Goal: Task Accomplishment & Management: Complete application form

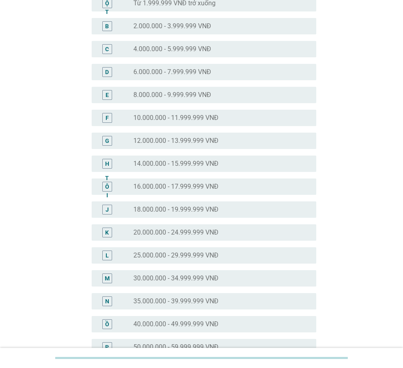
scroll to position [164, 0]
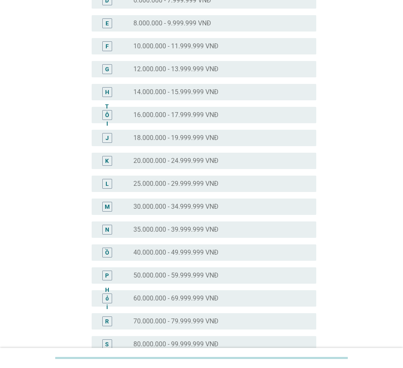
click at [183, 258] on div "Ồ nút radio chưa được chọn 40.000.000 - 49.999.999 VNĐ" at bounding box center [204, 252] width 225 height 16
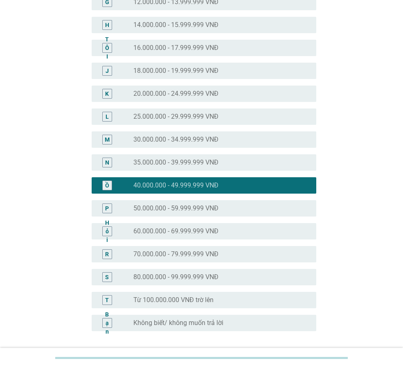
scroll to position [299, 0]
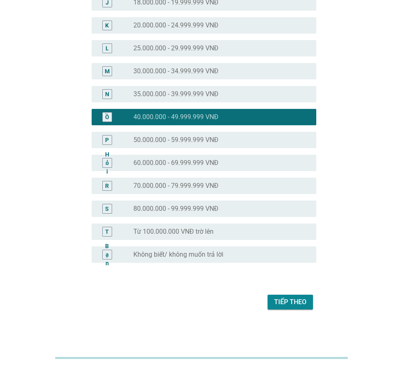
click at [280, 301] on font "Tiếp theo" at bounding box center [290, 302] width 32 height 8
drag, startPoint x: 98, startPoint y: 357, endPoint x: 126, endPoint y: 357, distance: 27.8
click at [126, 357] on div at bounding box center [201, 358] width 293 height 2
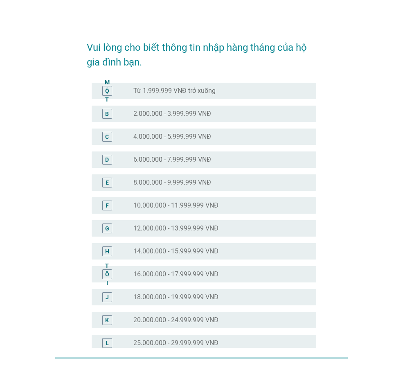
scroll to position [0, 0]
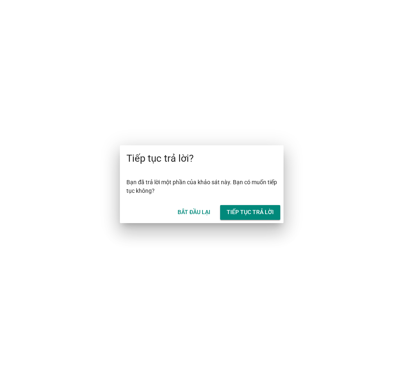
click at [239, 210] on font "Tiếp tục trả lời" at bounding box center [250, 212] width 47 height 7
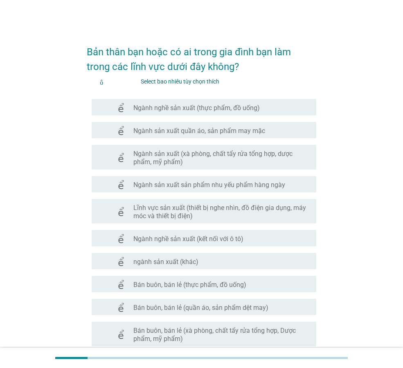
click at [228, 111] on font "Ngành nghề sản xuất (thực phẩm, đồ uống)" at bounding box center [196, 108] width 126 height 8
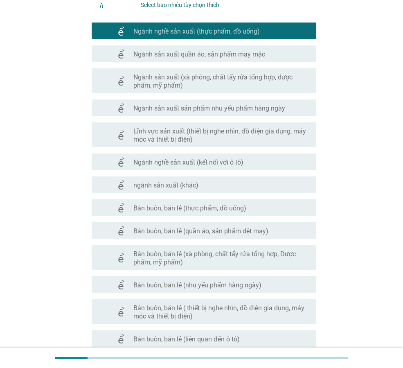
scroll to position [82, 0]
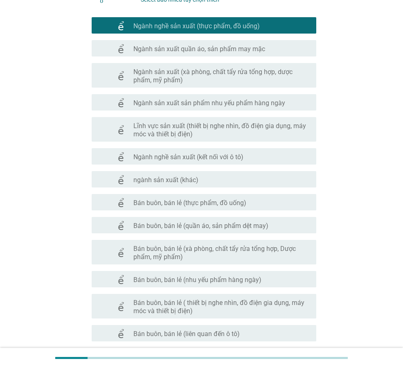
click at [221, 198] on div "check_box_outline_blank Bán buôn, bán lẻ (thực phẩm, đồ uống)" at bounding box center [221, 202] width 176 height 10
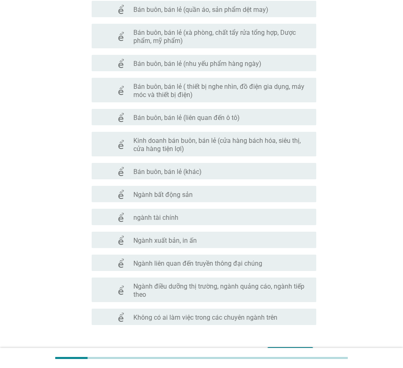
scroll to position [350, 0]
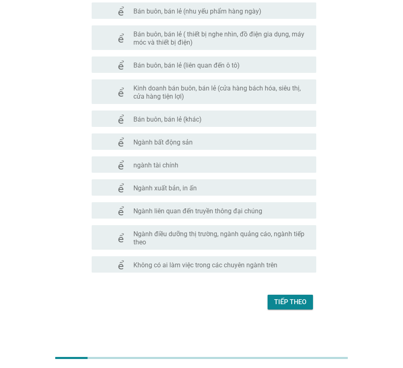
click at [285, 298] on font "Tiếp theo" at bounding box center [290, 302] width 32 height 8
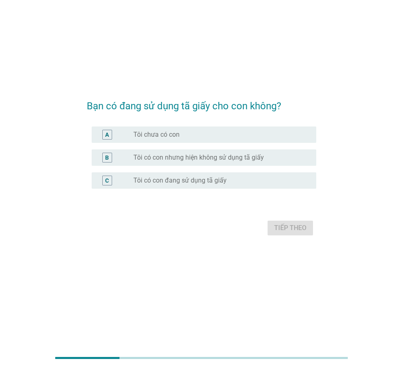
scroll to position [0, 0]
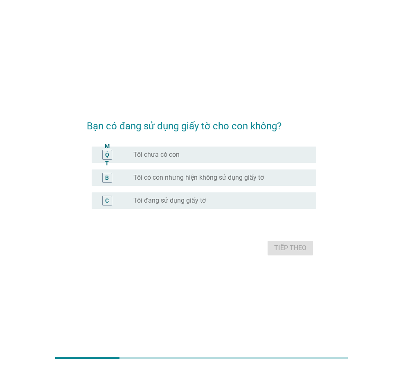
click at [183, 202] on font "Tôi đang sử dụng giấy tờ" at bounding box center [169, 200] width 72 height 8
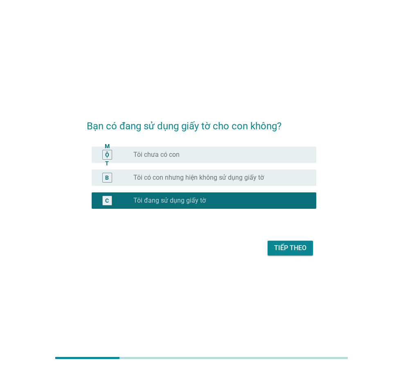
click at [273, 242] on button "Tiếp theo" at bounding box center [290, 248] width 45 height 15
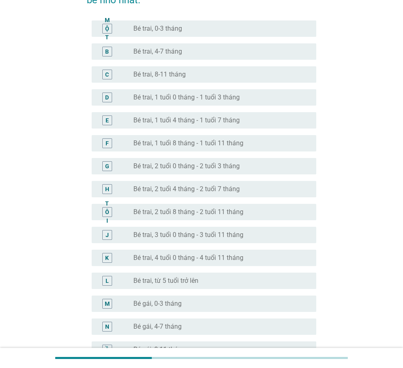
scroll to position [82, 0]
click at [187, 284] on font "Bé trai, từ 5 tuổi trở lên" at bounding box center [165, 280] width 65 height 8
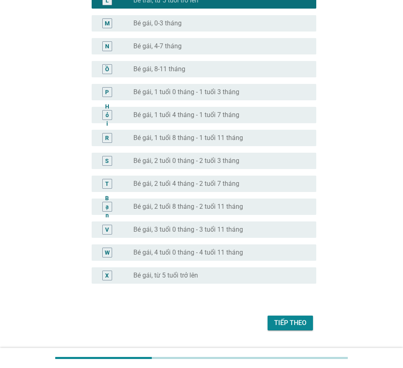
scroll to position [383, 0]
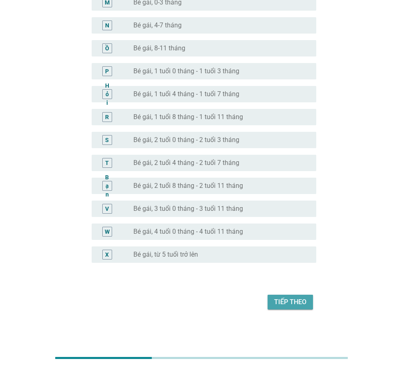
click at [291, 304] on font "Tiếp theo" at bounding box center [290, 302] width 32 height 8
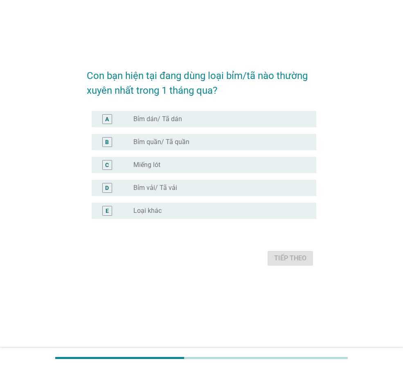
scroll to position [0, 0]
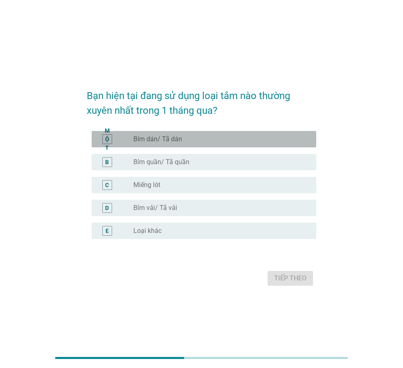
click at [172, 140] on font "Bỉm dán/ Tã dán" at bounding box center [157, 139] width 49 height 8
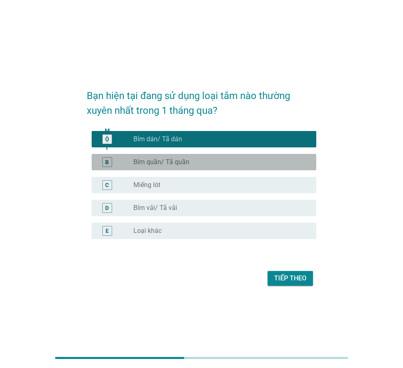
click at [185, 165] on font "Bỉm quần/ Tã quần" at bounding box center [161, 162] width 56 height 8
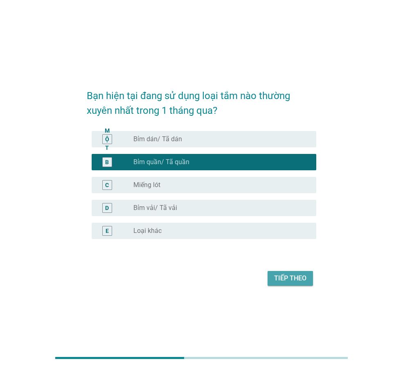
click at [284, 280] on font "Tiếp theo" at bounding box center [290, 278] width 32 height 8
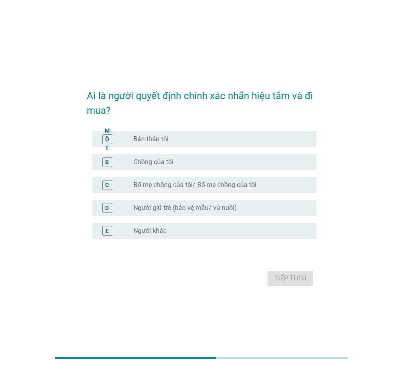
click at [201, 141] on div "nút radio chưa được chọn Bản thân tôi" at bounding box center [218, 139] width 170 height 8
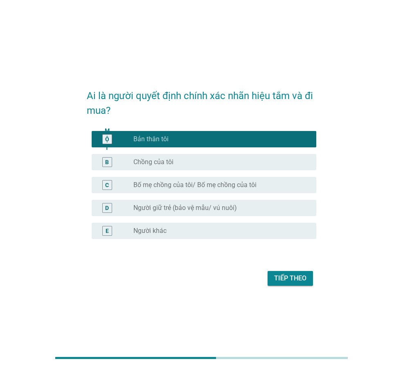
click at [293, 282] on font "Tiếp theo" at bounding box center [290, 278] width 32 height 8
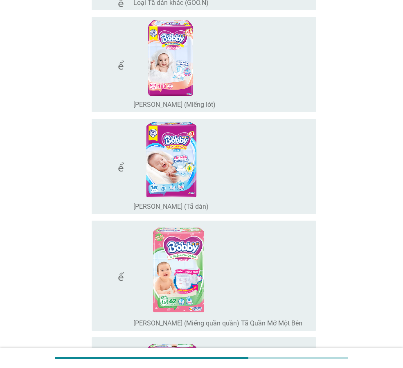
scroll to position [942, 0]
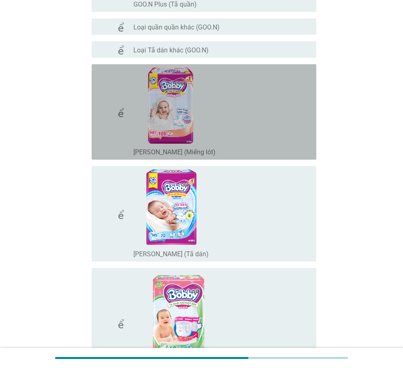
click at [123, 121] on icon "kiểm tra" at bounding box center [132, 112] width 68 height 89
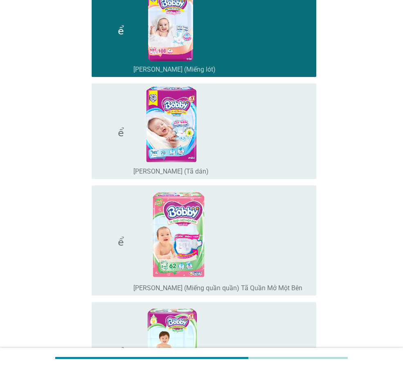
scroll to position [1064, 0]
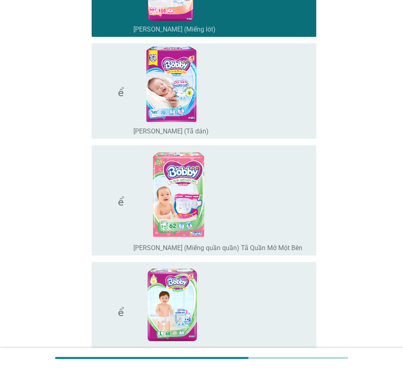
click at [246, 175] on div "check_box_outline_blank Bobby (Miếng quần quần) Tã Quần Mở Một Bên" at bounding box center [221, 201] width 176 height 104
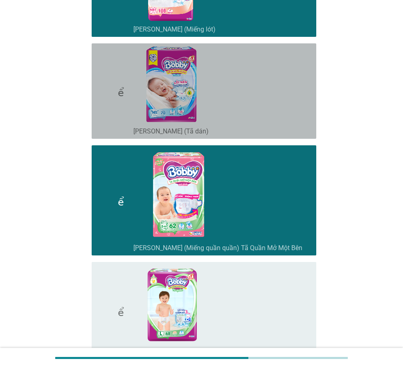
click at [233, 97] on div "check_box_outline_blank Bobby Diaper (Tã dán)" at bounding box center [221, 91] width 176 height 89
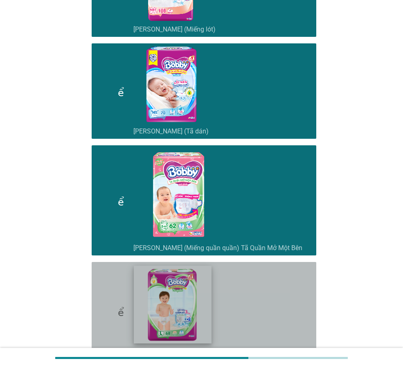
click at [208, 268] on img at bounding box center [173, 305] width 78 height 78
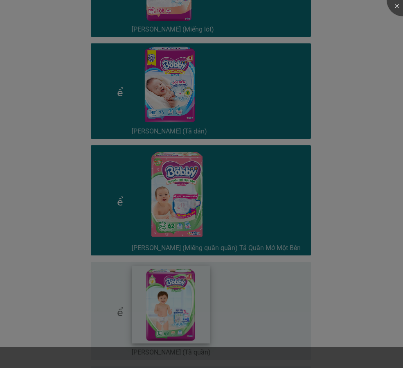
scroll to position [1228, 0]
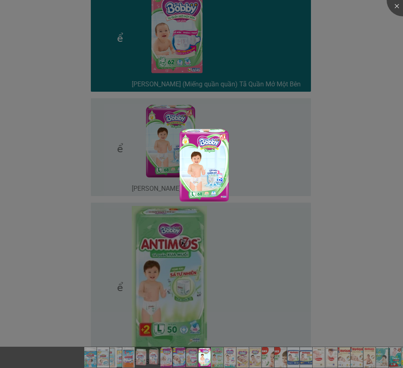
click at [276, 184] on div at bounding box center [201, 184] width 403 height 368
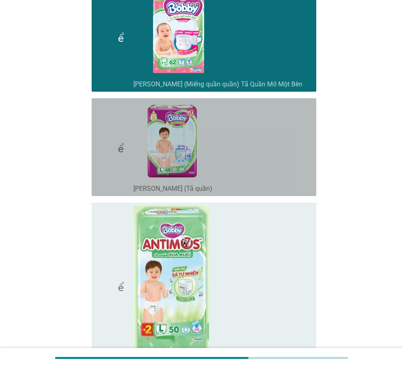
click at [147, 155] on img at bounding box center [172, 141] width 79 height 79
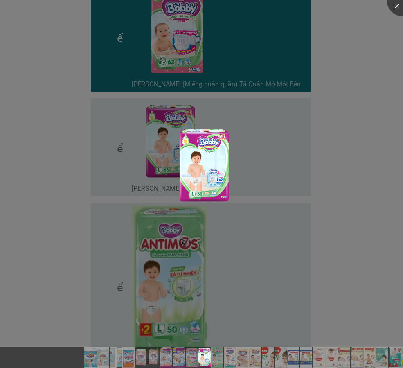
click at [161, 148] on div at bounding box center [201, 184] width 403 height 368
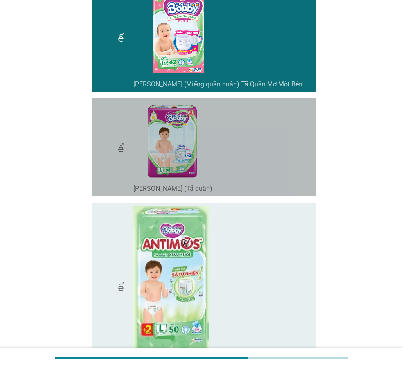
click at [111, 143] on font "kiểm tra" at bounding box center [132, 147] width 68 height 10
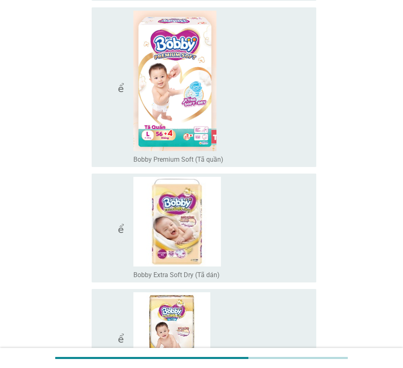
scroll to position [1842, 0]
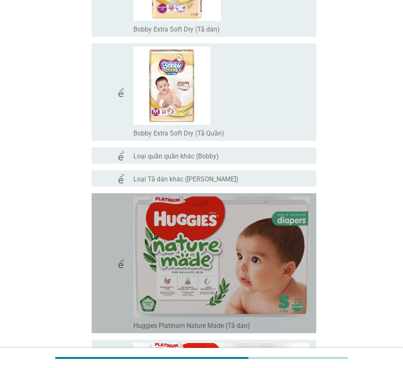
click at [109, 239] on icon "kiểm tra" at bounding box center [132, 262] width 68 height 133
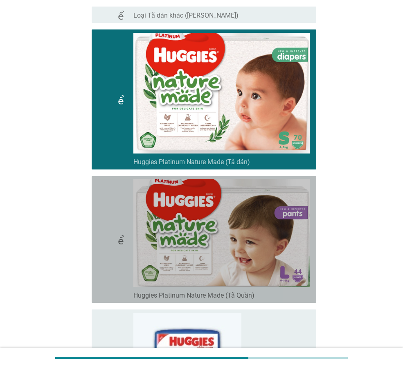
click at [106, 228] on icon "kiểm tra" at bounding box center [132, 239] width 68 height 120
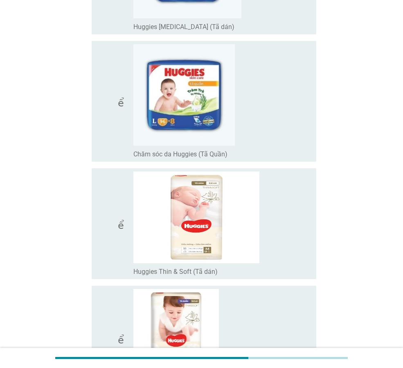
scroll to position [2415, 0]
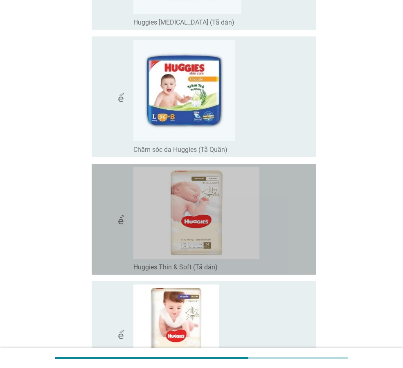
click at [108, 223] on font "kiểm tra" at bounding box center [132, 220] width 68 height 10
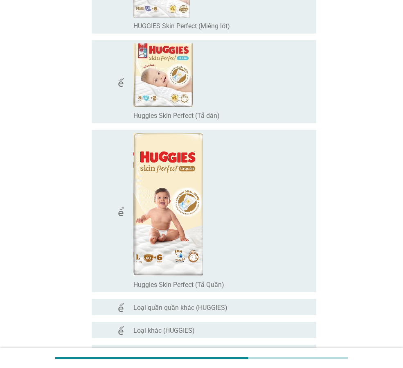
click at [108, 220] on icon "kiểm tra" at bounding box center [132, 211] width 68 height 156
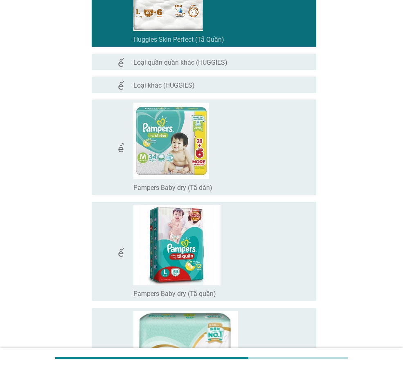
scroll to position [3111, 0]
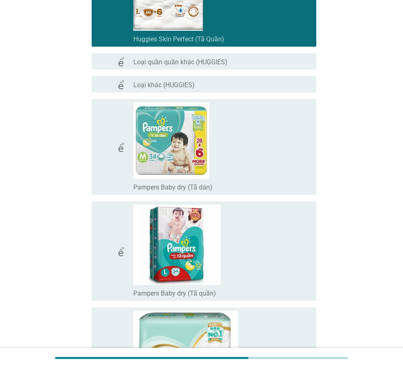
click at [113, 165] on icon "kiểm tra" at bounding box center [132, 146] width 68 height 89
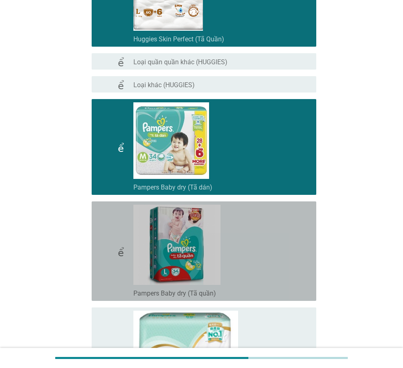
click at [110, 223] on icon "kiểm tra" at bounding box center [132, 251] width 68 height 93
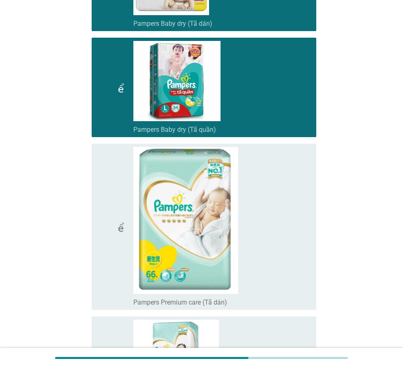
click at [108, 208] on icon "kiểm tra" at bounding box center [132, 227] width 68 height 160
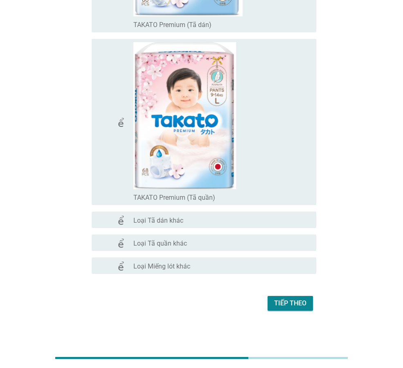
scroll to position [6841, 0]
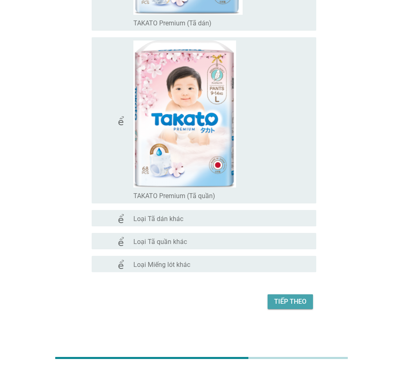
click at [289, 306] on font "Tiếp theo" at bounding box center [290, 302] width 32 height 10
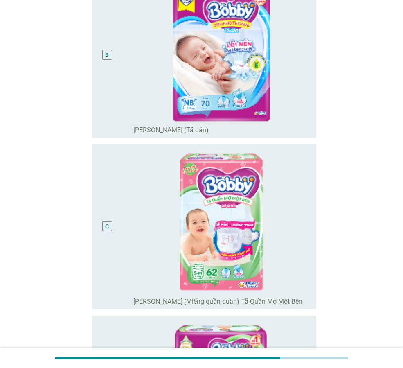
scroll to position [409, 0]
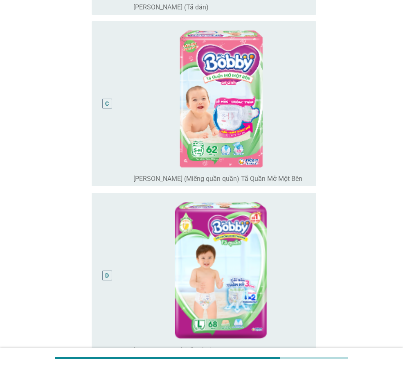
click at [117, 225] on div "D" at bounding box center [115, 275] width 35 height 159
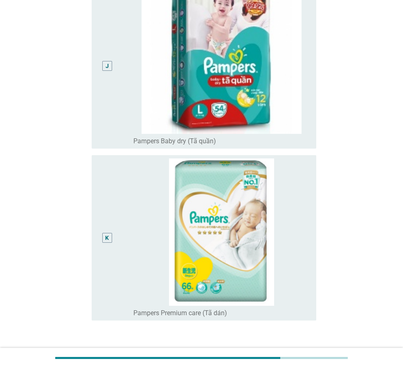
scroll to position [1622, 0]
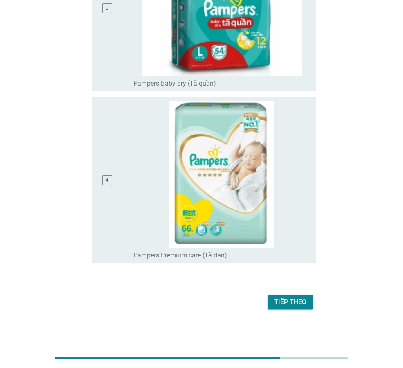
click at [288, 309] on button "Tiếp theo" at bounding box center [290, 302] width 45 height 15
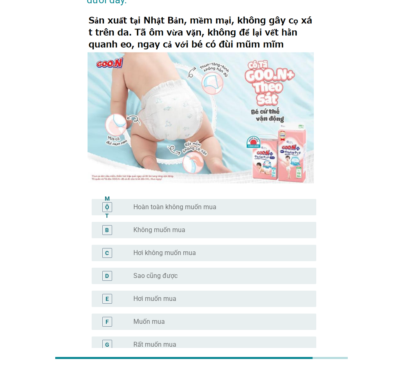
scroll to position [82, 0]
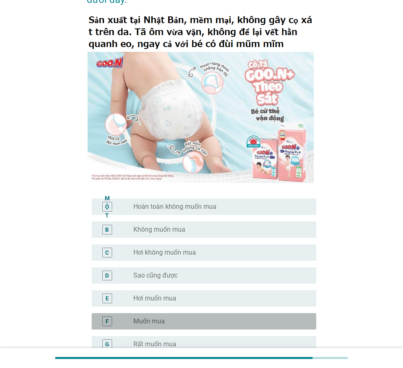
click at [158, 313] on div "F nút radio chưa được chọn Muốn mua" at bounding box center [204, 321] width 225 height 16
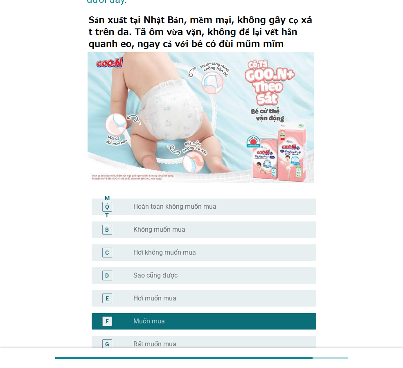
scroll to position [157, 0]
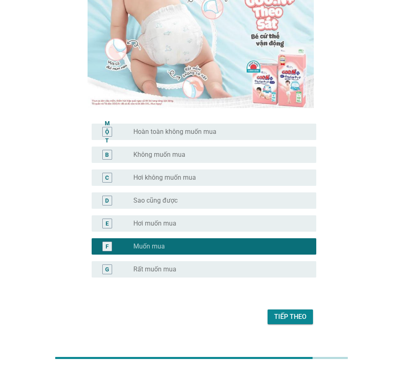
click at [310, 309] on button "Tiếp theo" at bounding box center [290, 316] width 45 height 15
